Goal: Task Accomplishment & Management: Manage account settings

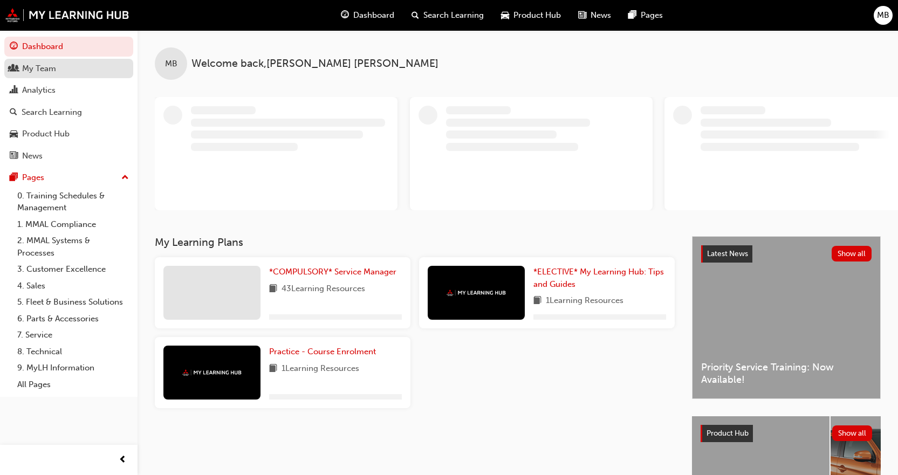
click at [70, 70] on div "My Team" at bounding box center [69, 68] width 118 height 13
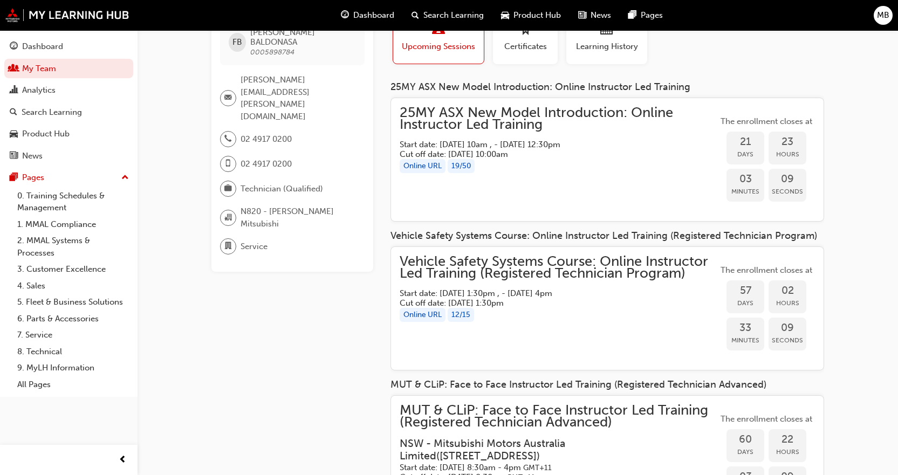
scroll to position [54, 0]
click at [651, 335] on div "Vehicle Safety Systems Course: Online Instructor Led Training (Registered Techn…" at bounding box center [559, 309] width 318 height 106
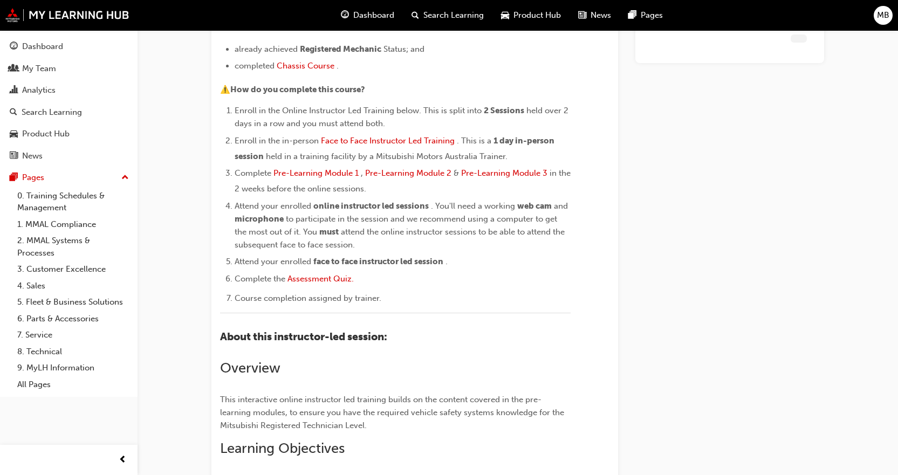
scroll to position [1239, 0]
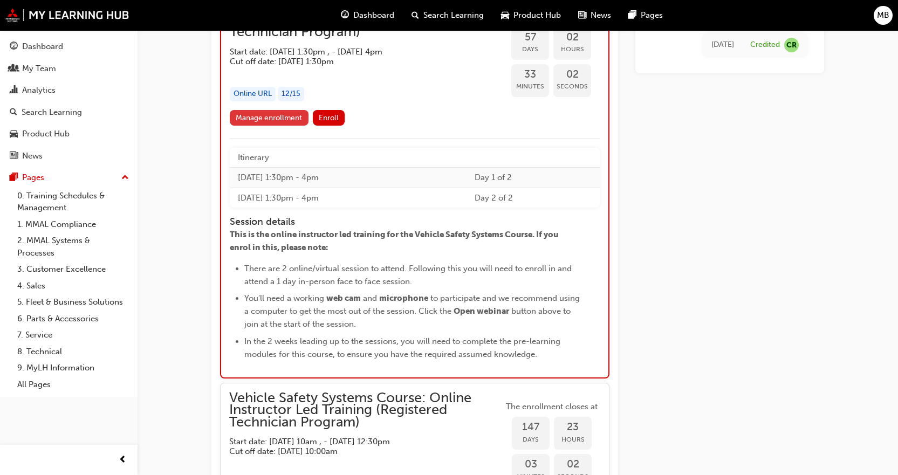
click at [290, 122] on link "Manage enrollment" at bounding box center [269, 118] width 79 height 16
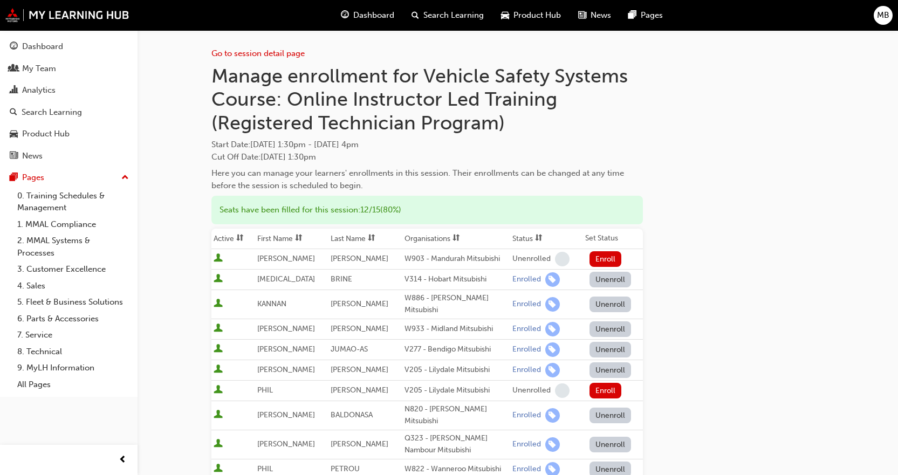
click at [601, 411] on button "Unenroll" at bounding box center [611, 416] width 42 height 16
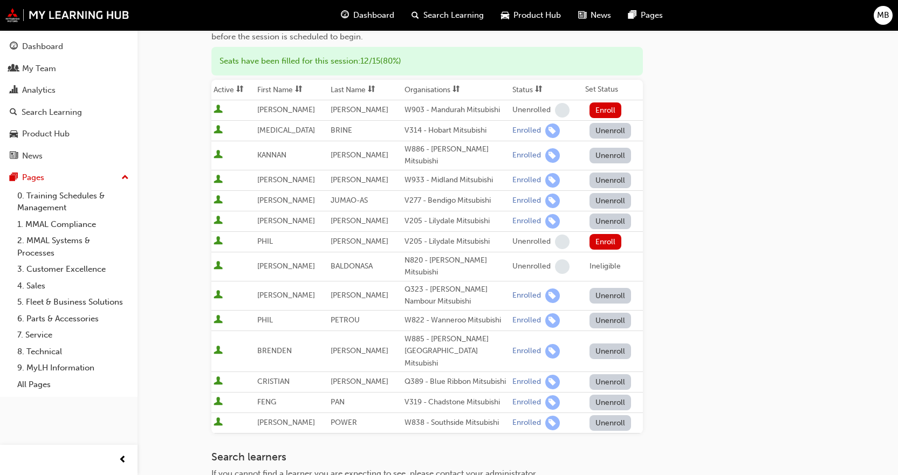
scroll to position [324, 0]
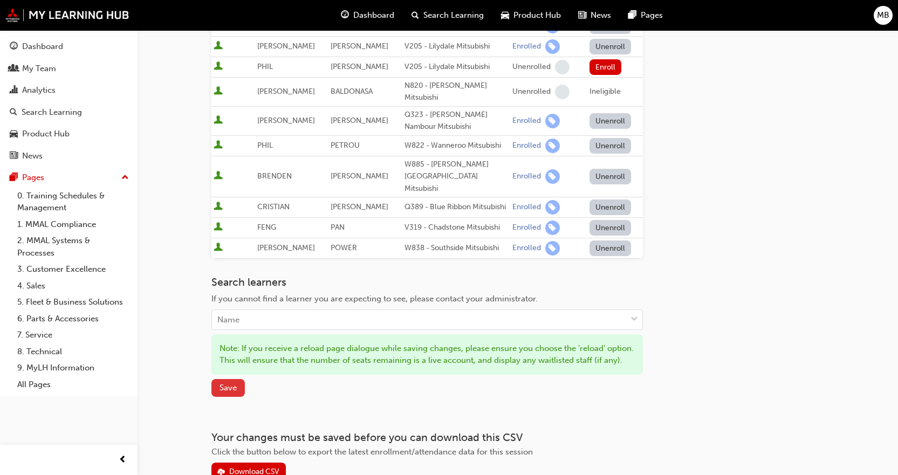
click at [217, 381] on button "Save" at bounding box center [227, 388] width 33 height 18
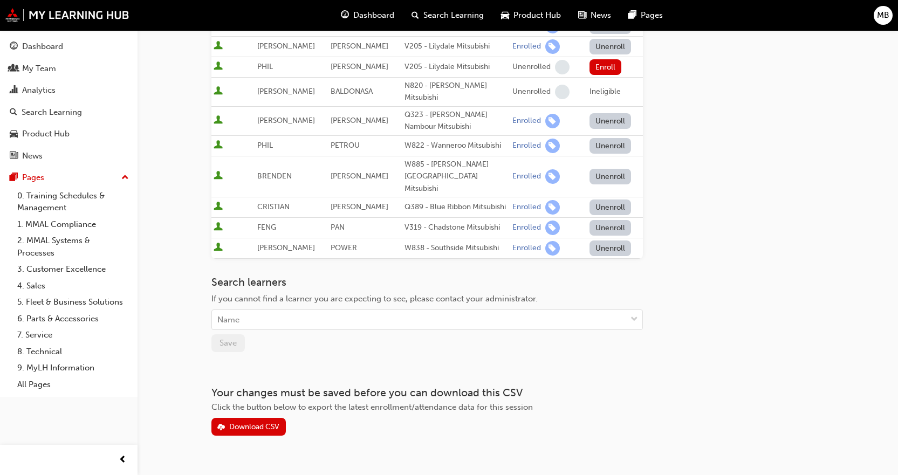
click at [383, 18] on span "Dashboard" at bounding box center [373, 15] width 41 height 12
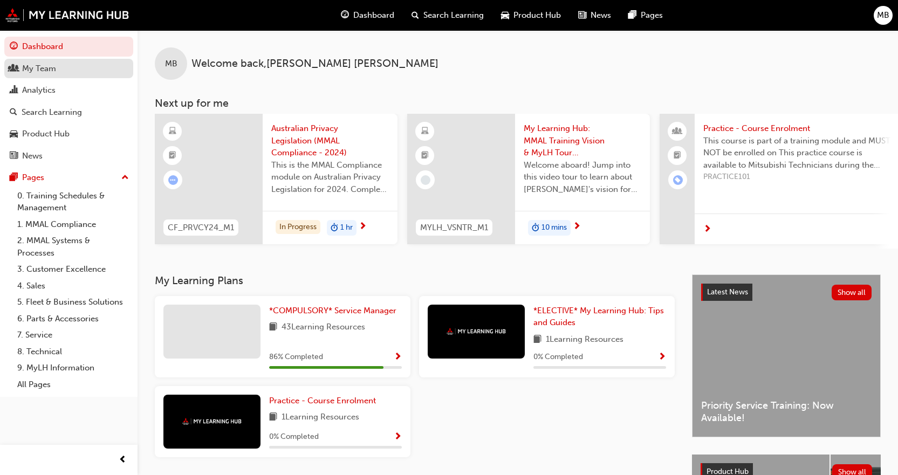
click at [47, 71] on div "My Team" at bounding box center [39, 69] width 34 height 12
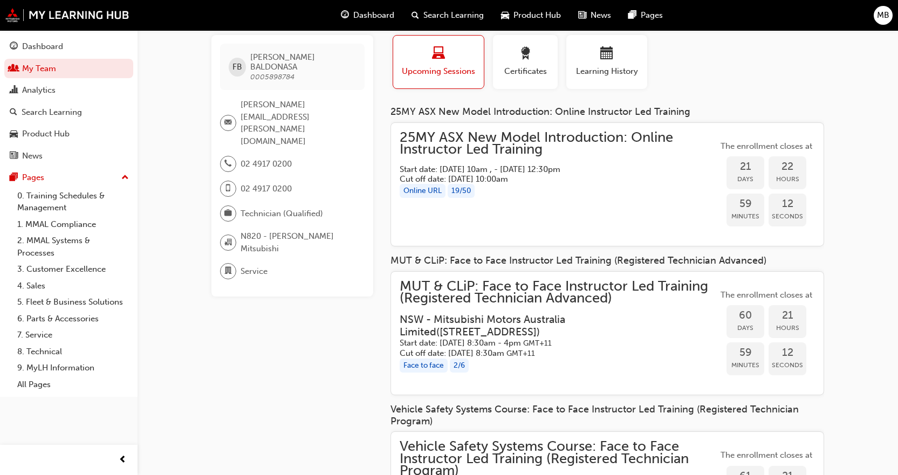
scroll to position [54, 0]
